Goal: Navigation & Orientation: Understand site structure

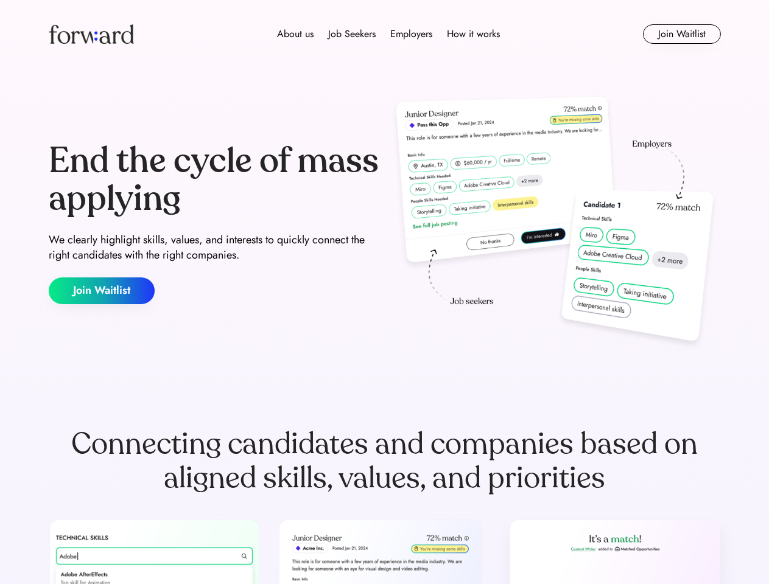
click at [384, 292] on div "End the cycle of mass applying We clearly highlight skills, values, and interes…" at bounding box center [385, 224] width 672 height 262
click at [385, 34] on div "About us Job Seekers Employers How it works" at bounding box center [388, 34] width 480 height 15
click at [91, 34] on img at bounding box center [91, 33] width 85 height 19
click at [388, 34] on div "About us Job Seekers Employers How it works" at bounding box center [388, 34] width 480 height 15
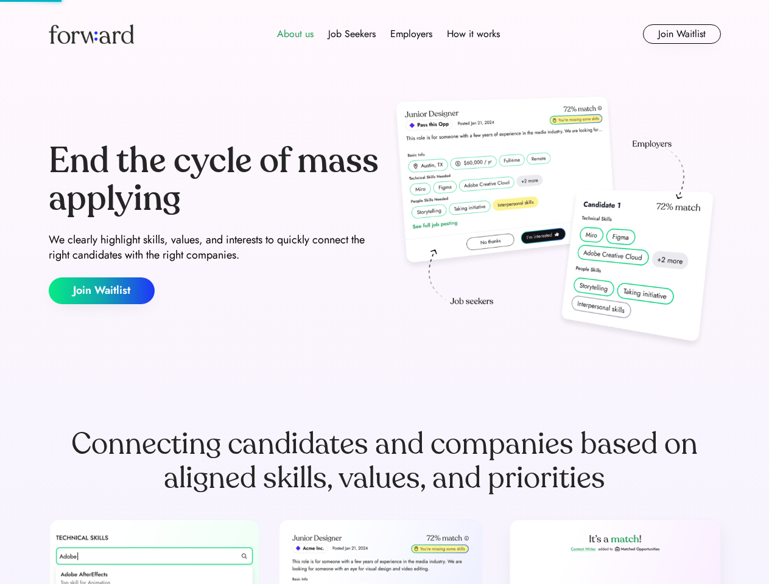
click at [295, 34] on div "About us" at bounding box center [295, 34] width 37 height 15
click at [352, 34] on div "Job Seekers" at bounding box center [351, 34] width 47 height 15
click at [411, 34] on div "Employers" at bounding box center [411, 34] width 42 height 15
